Goal: Task Accomplishment & Management: Manage account settings

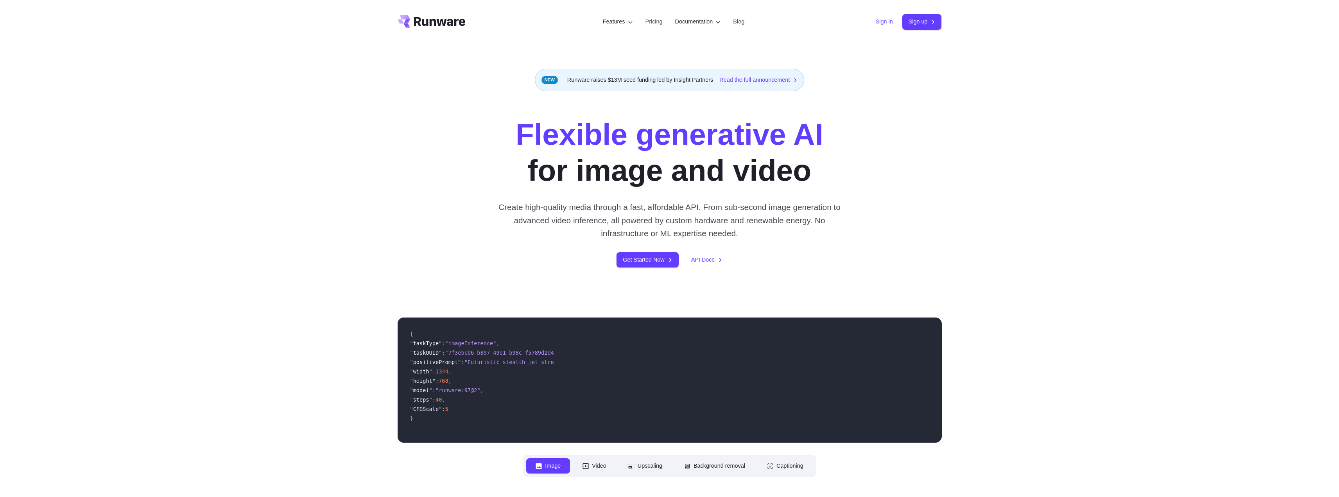
click at [883, 19] on link "Sign in" at bounding box center [884, 21] width 17 height 9
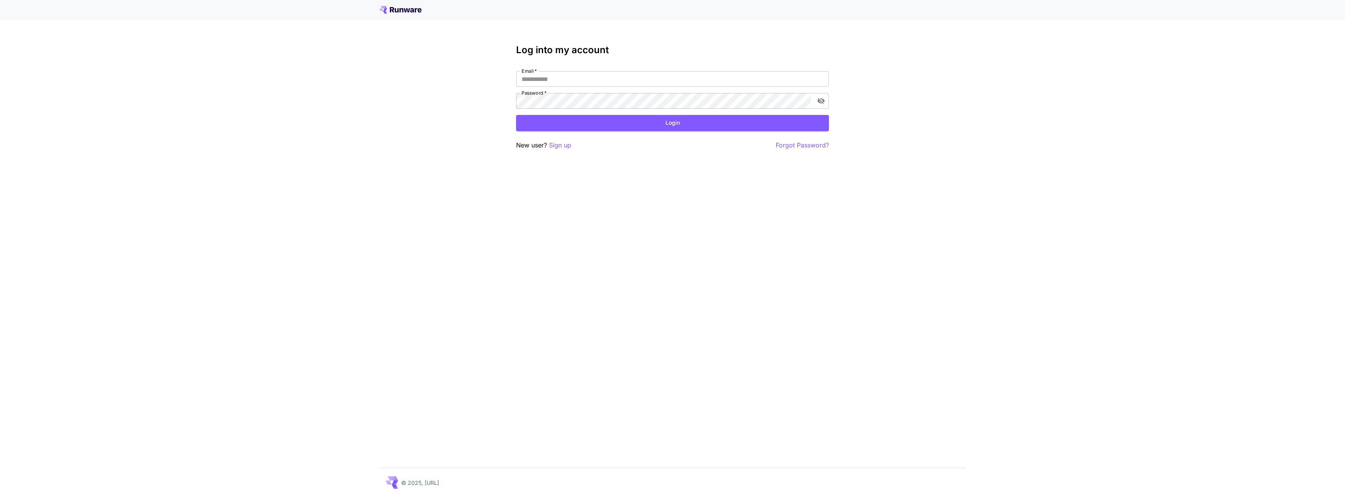
type input "**********"
click at [655, 123] on button "Login" at bounding box center [672, 123] width 313 height 16
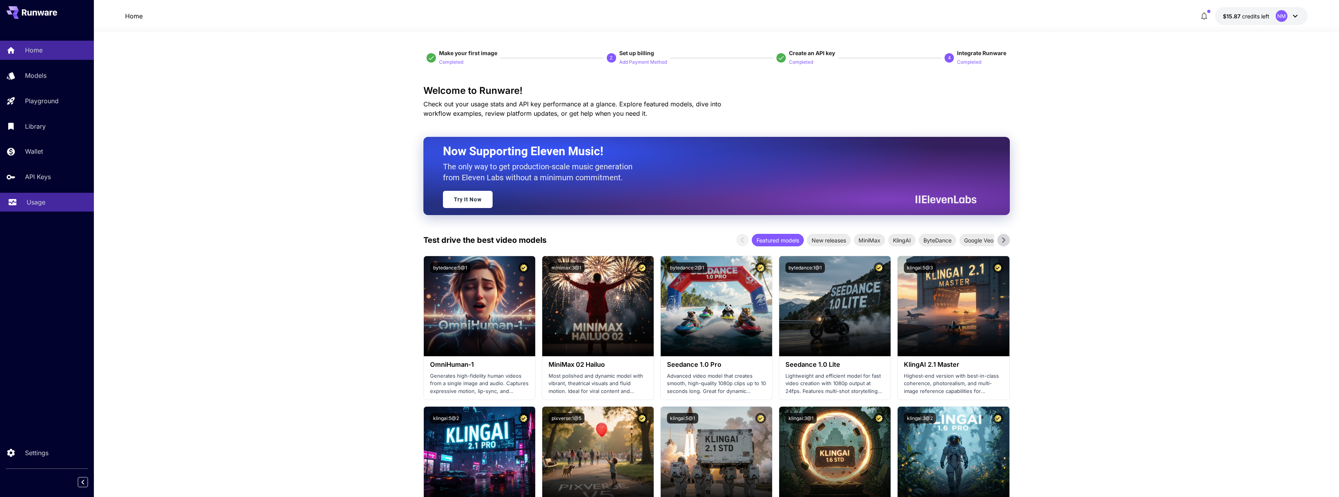
click at [36, 203] on p "Usage" at bounding box center [36, 201] width 19 height 9
